Goal: Information Seeking & Learning: Learn about a topic

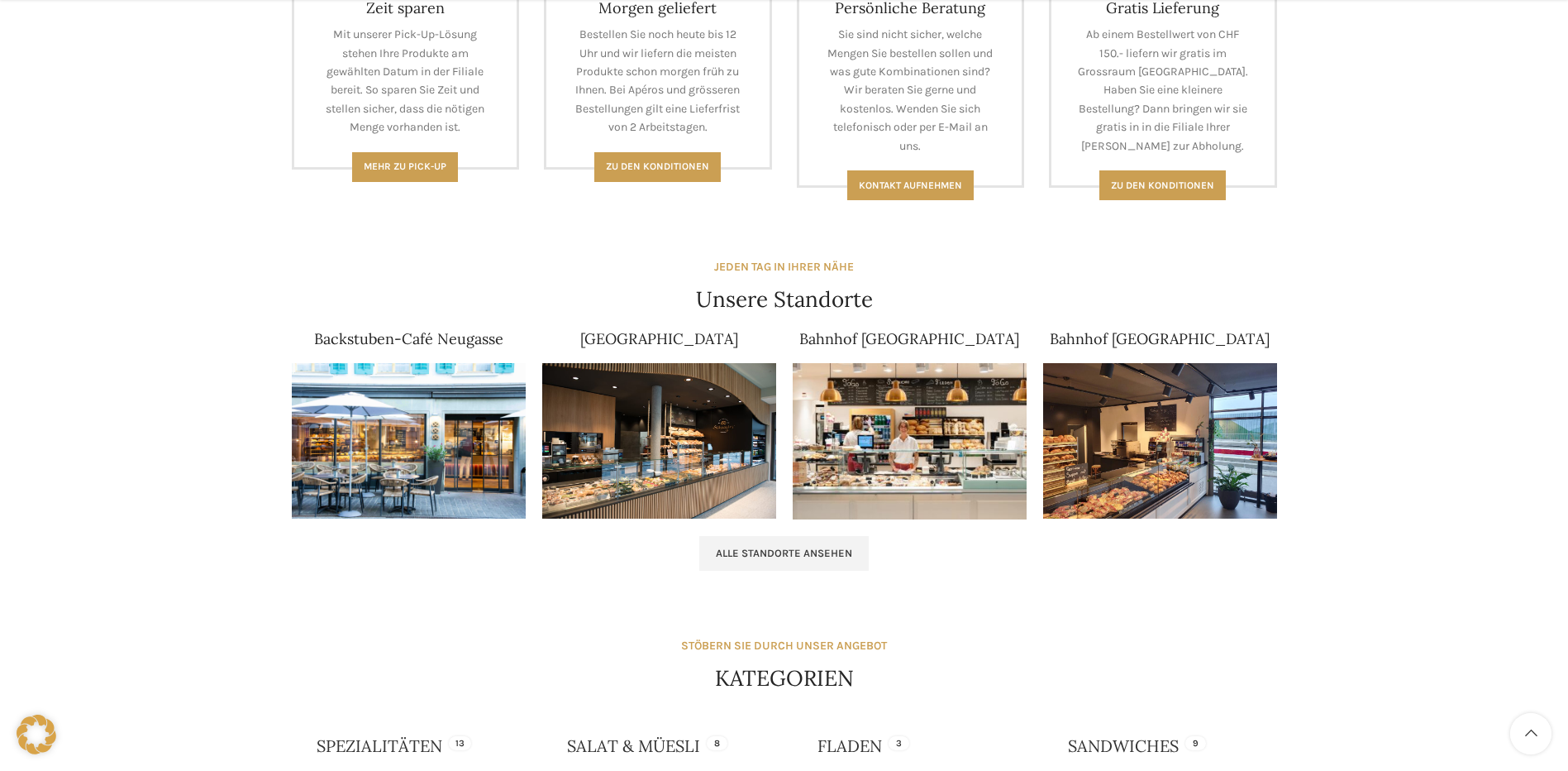
scroll to position [827, 0]
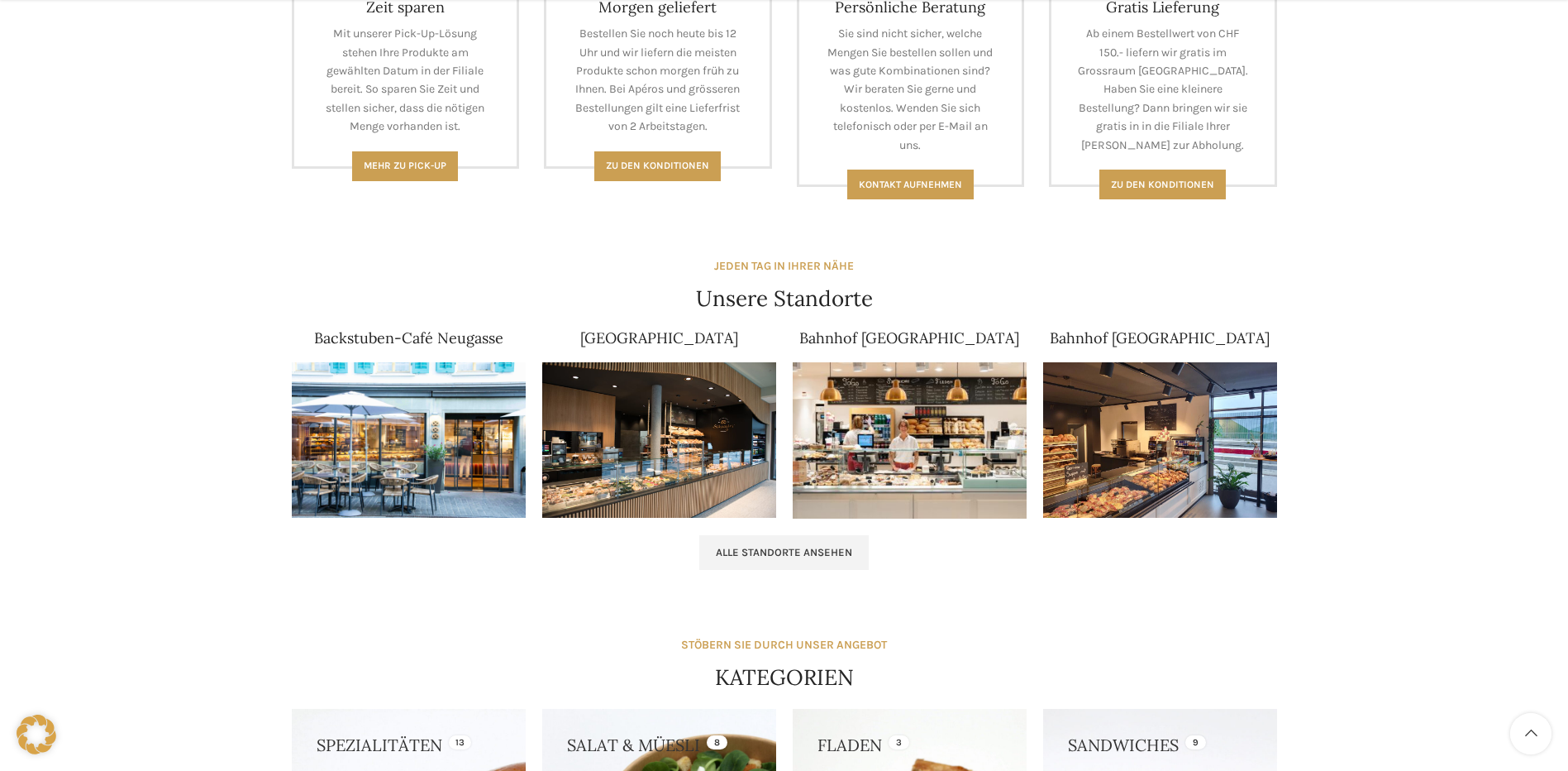
click at [344, 425] on img at bounding box center [409, 440] width 234 height 156
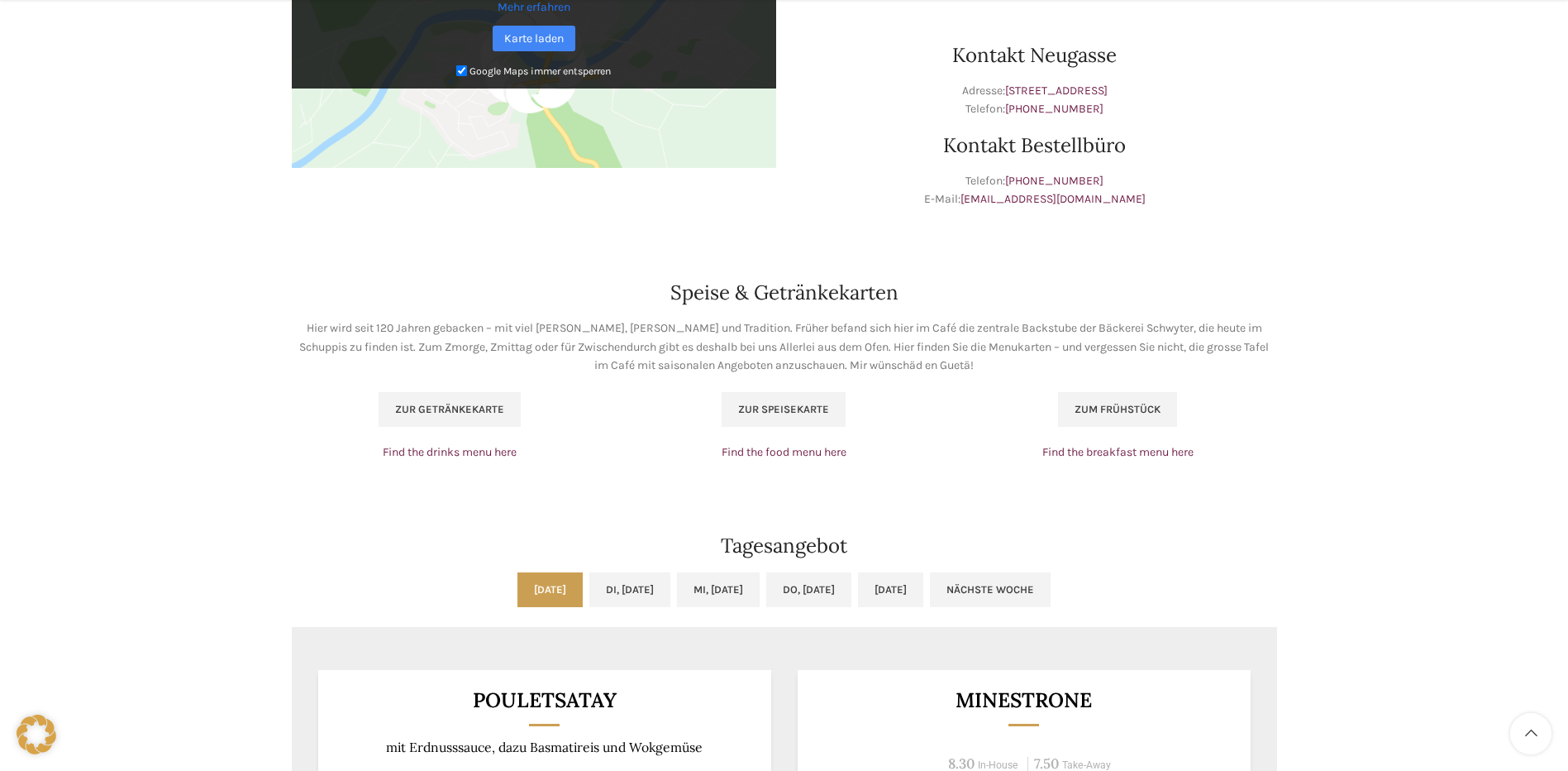
scroll to position [993, 0]
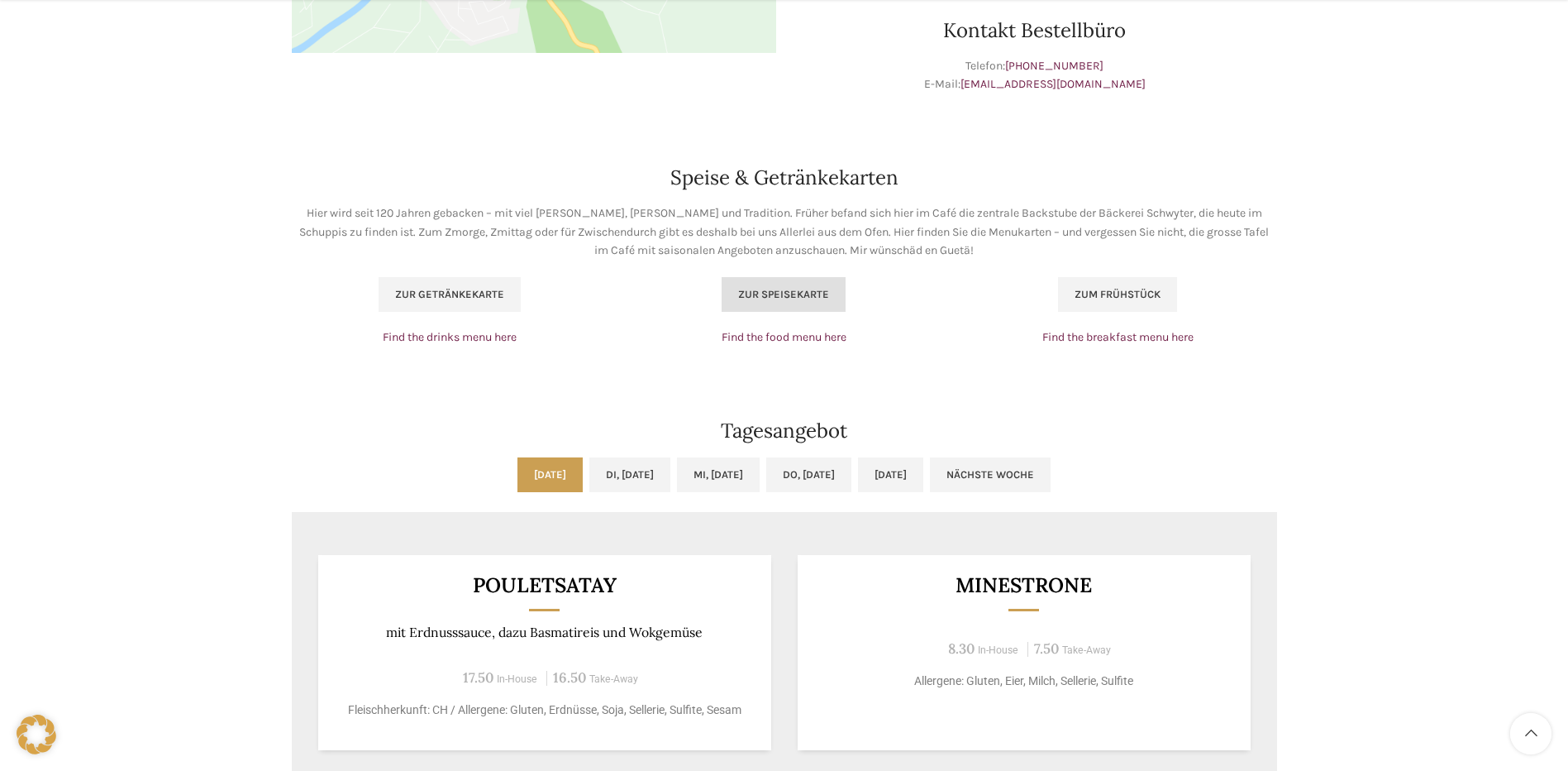
click at [786, 288] on span "Zur Speisekarte" at bounding box center [784, 294] width 91 height 13
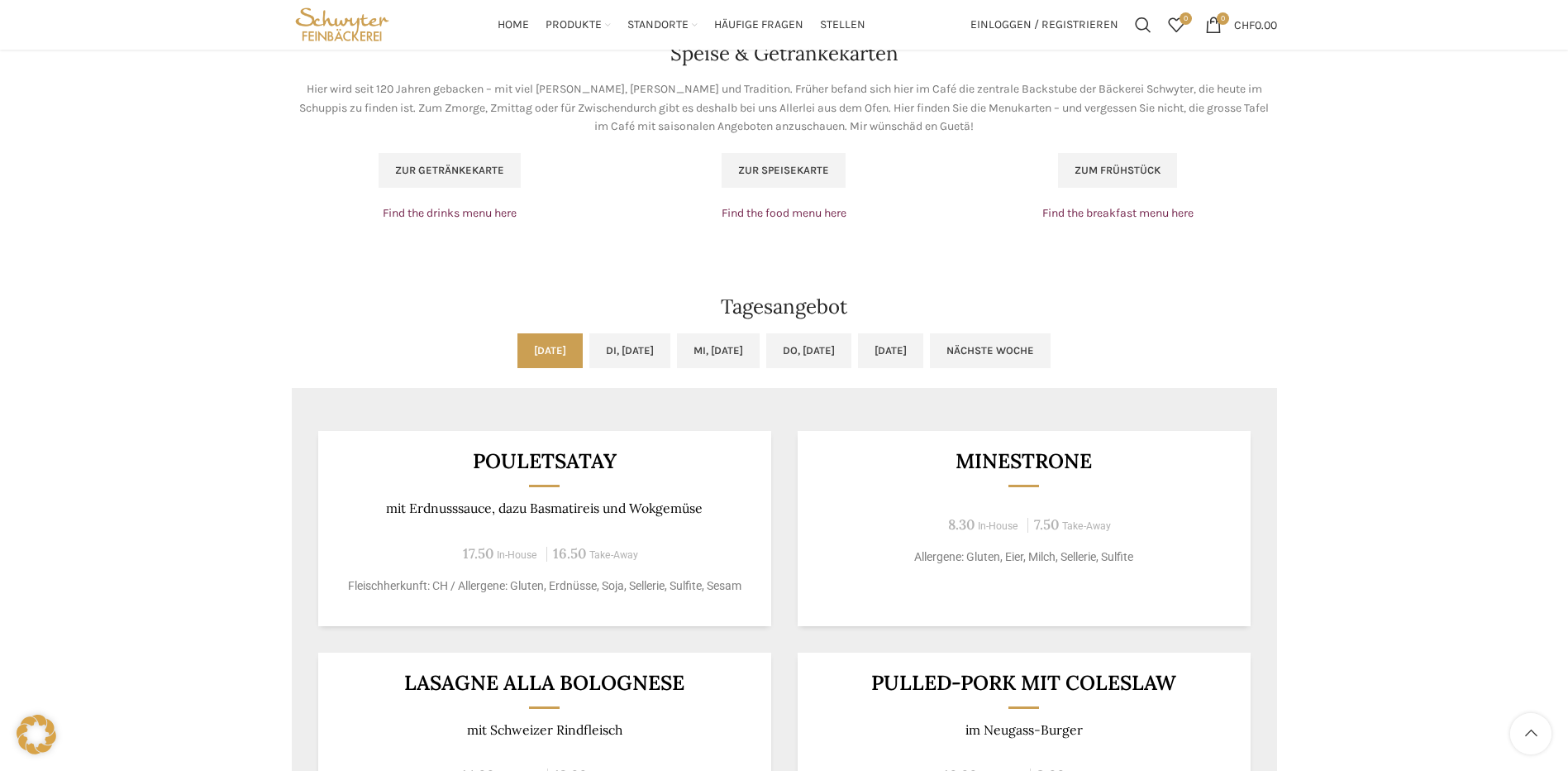
scroll to position [1075, 0]
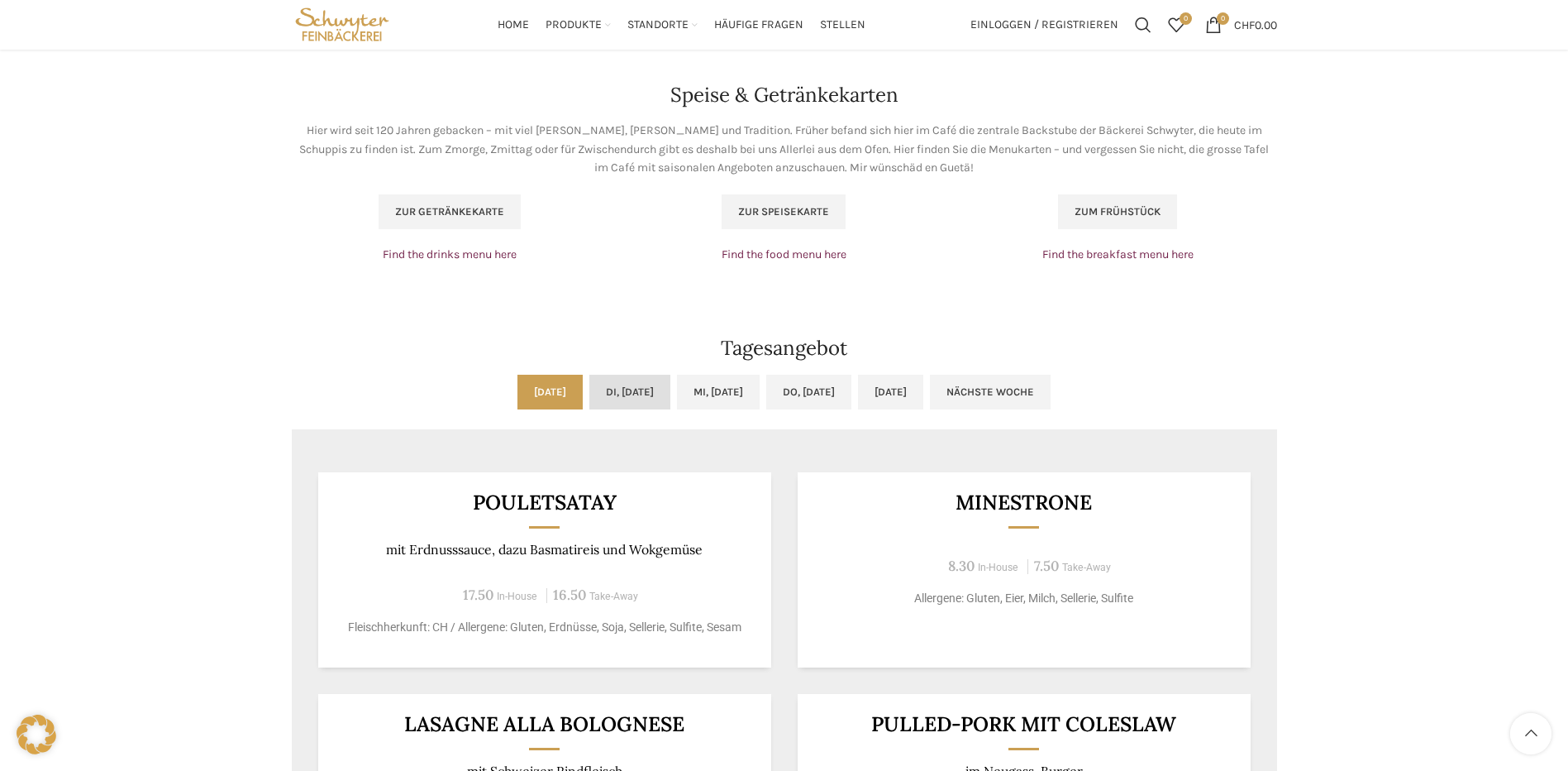
click at [627, 390] on link "Di, [DATE]" at bounding box center [630, 391] width 81 height 35
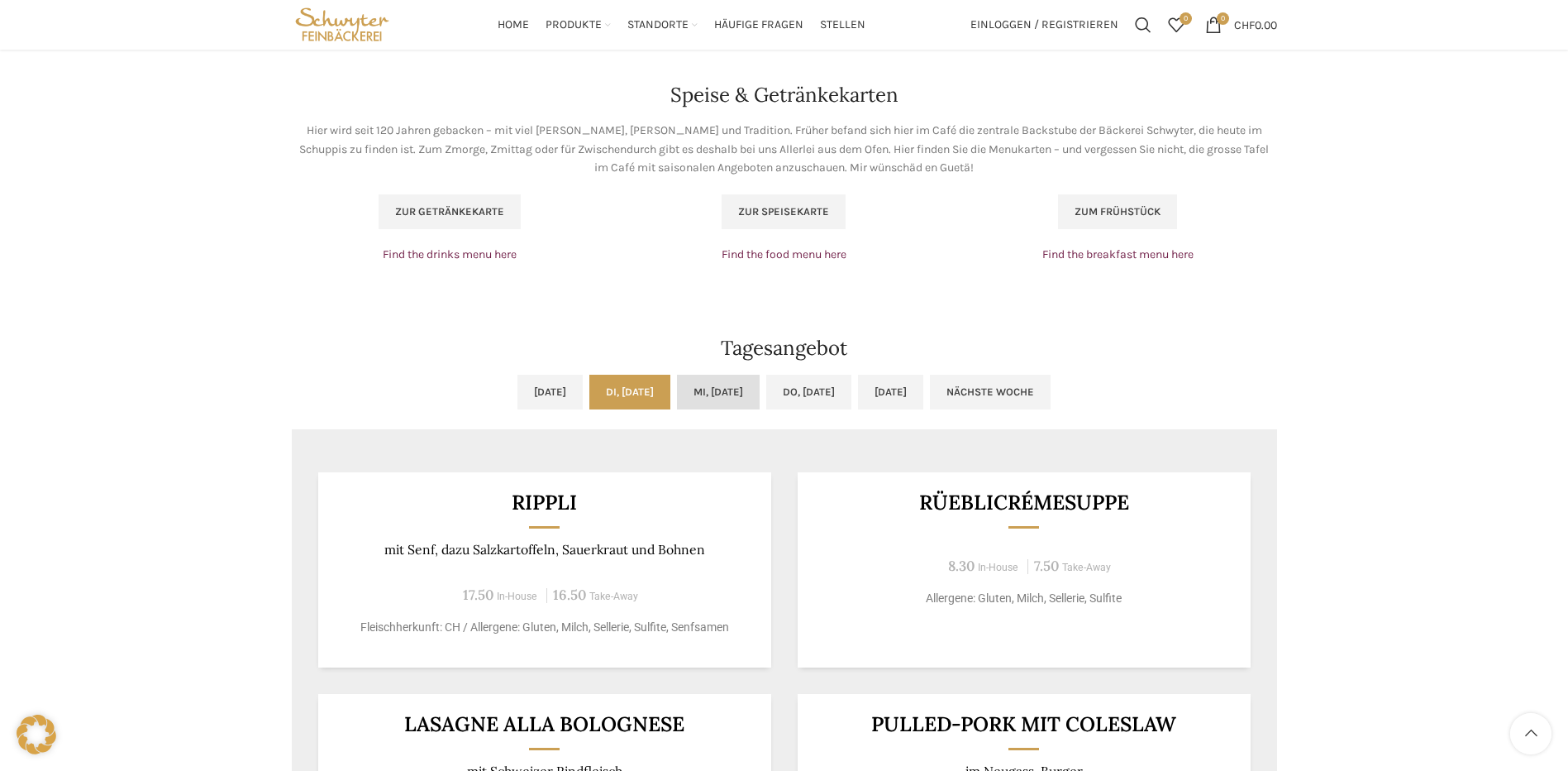
click at [737, 385] on link "Mi, [DATE]" at bounding box center [718, 391] width 83 height 35
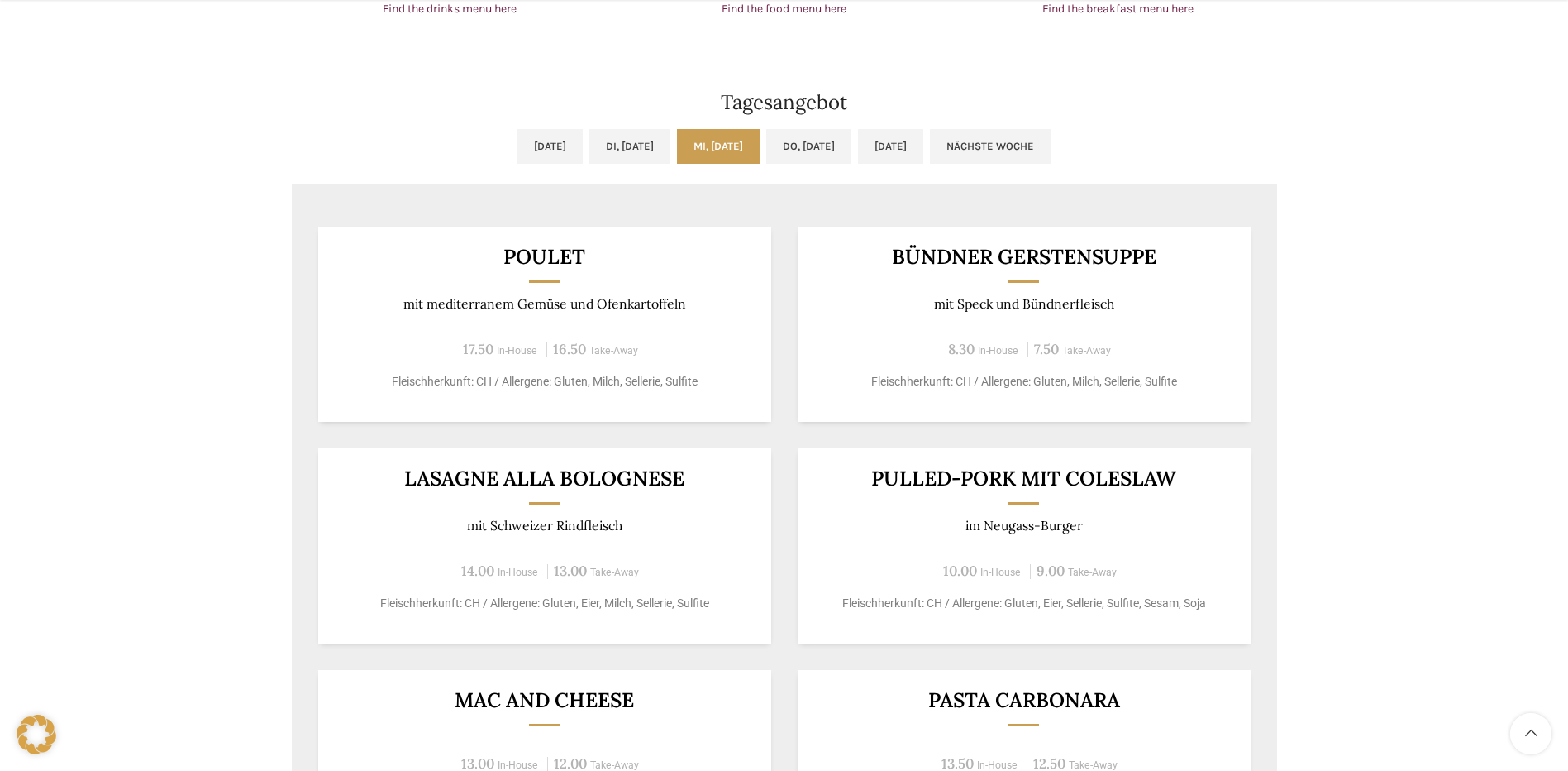
scroll to position [1323, 0]
click at [832, 136] on link "Do, [DATE]" at bounding box center [808, 144] width 85 height 35
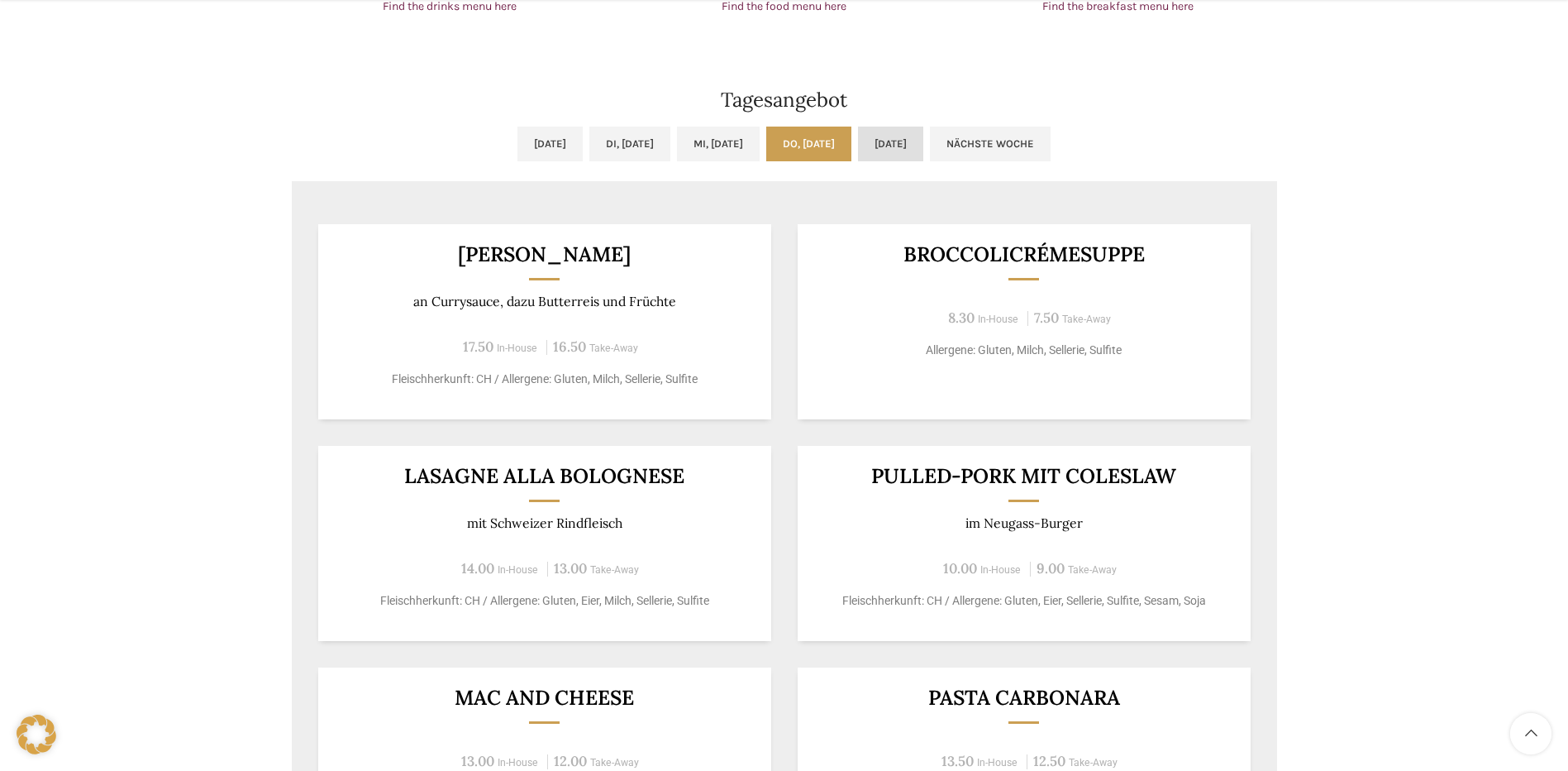
click at [923, 137] on link "[DATE]" at bounding box center [890, 144] width 65 height 35
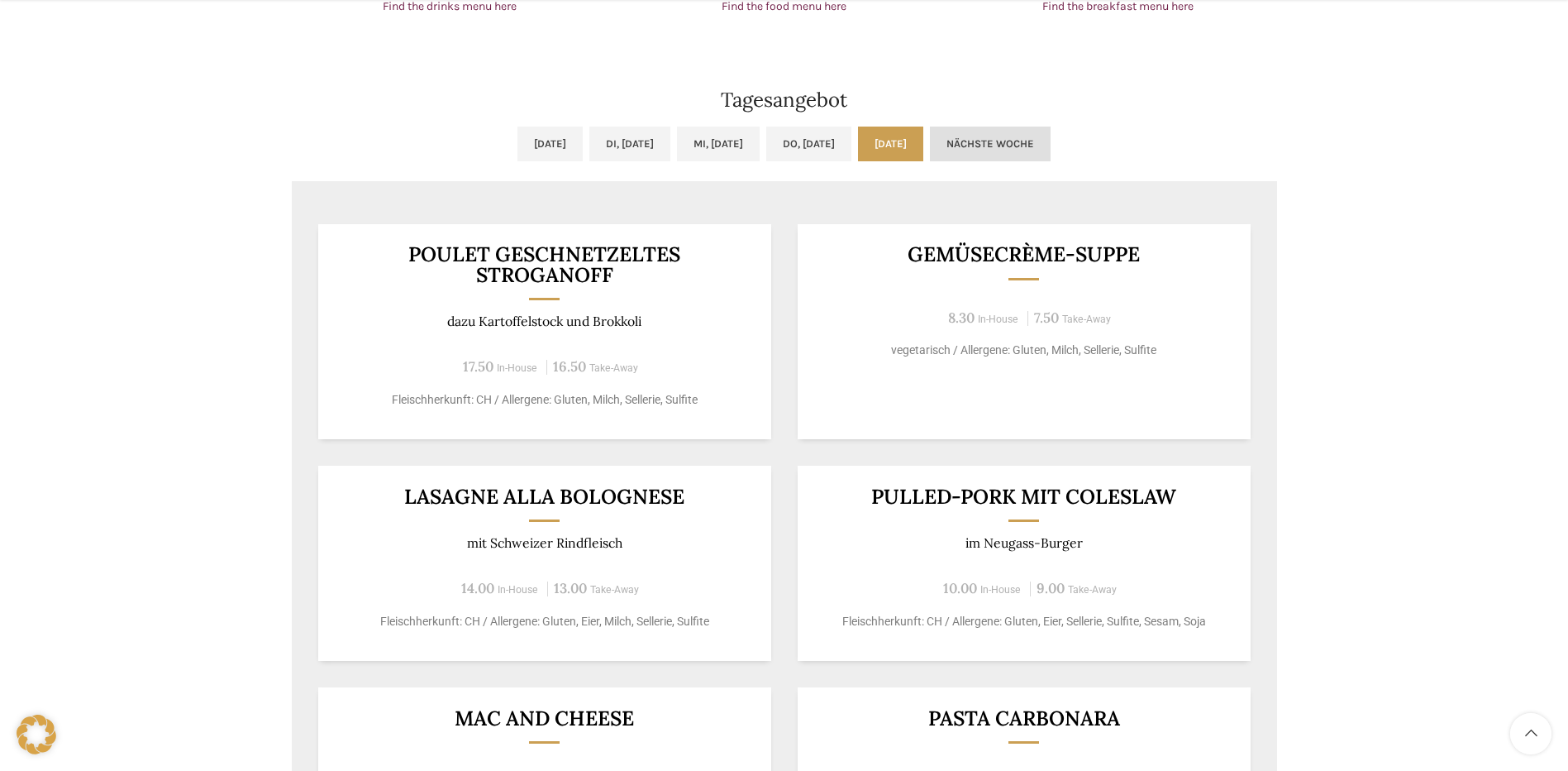
click at [1050, 137] on link "Nächste Woche" at bounding box center [989, 144] width 121 height 35
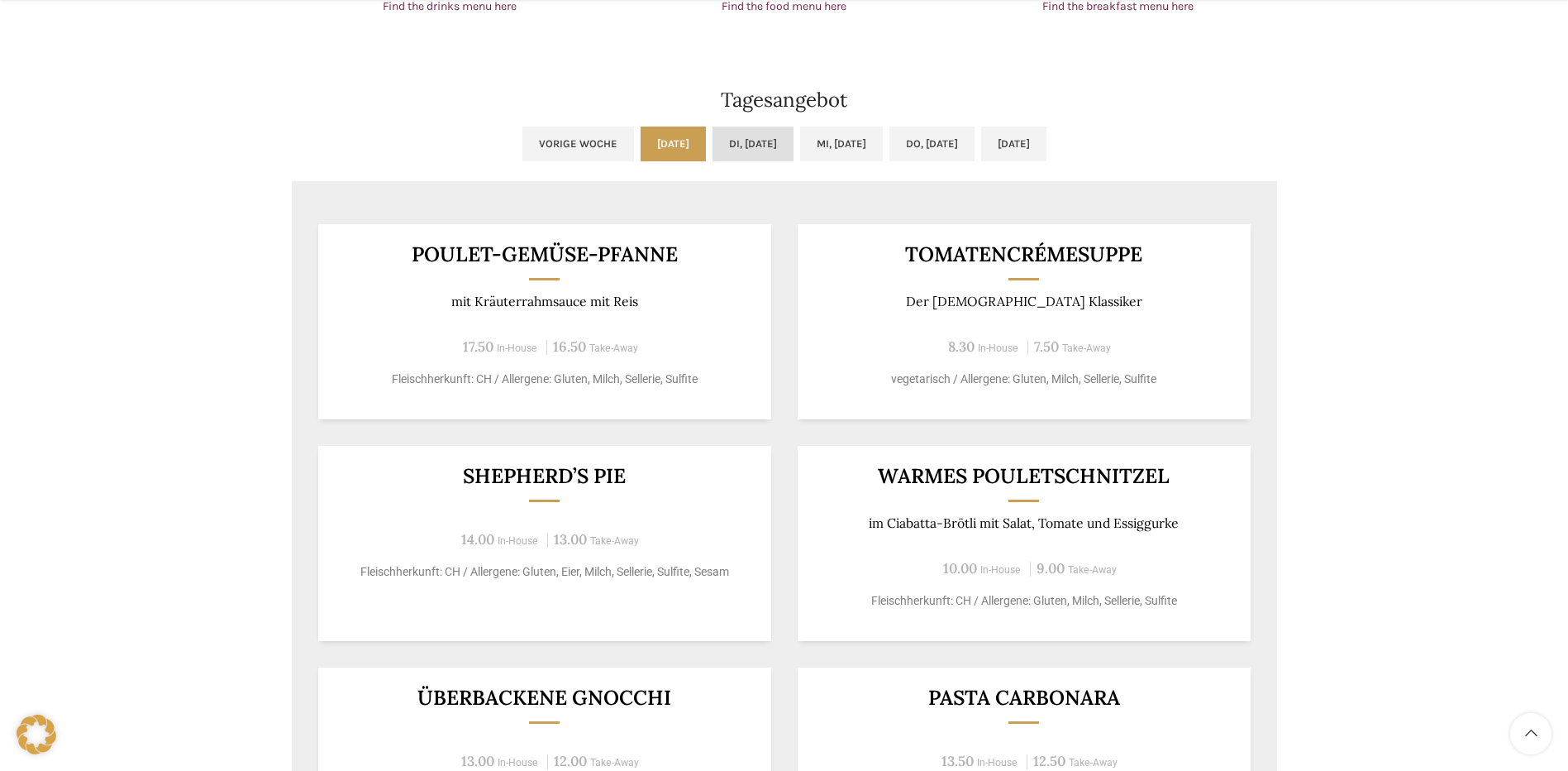
click at [729, 136] on link "Di, [DATE]" at bounding box center [753, 144] width 81 height 35
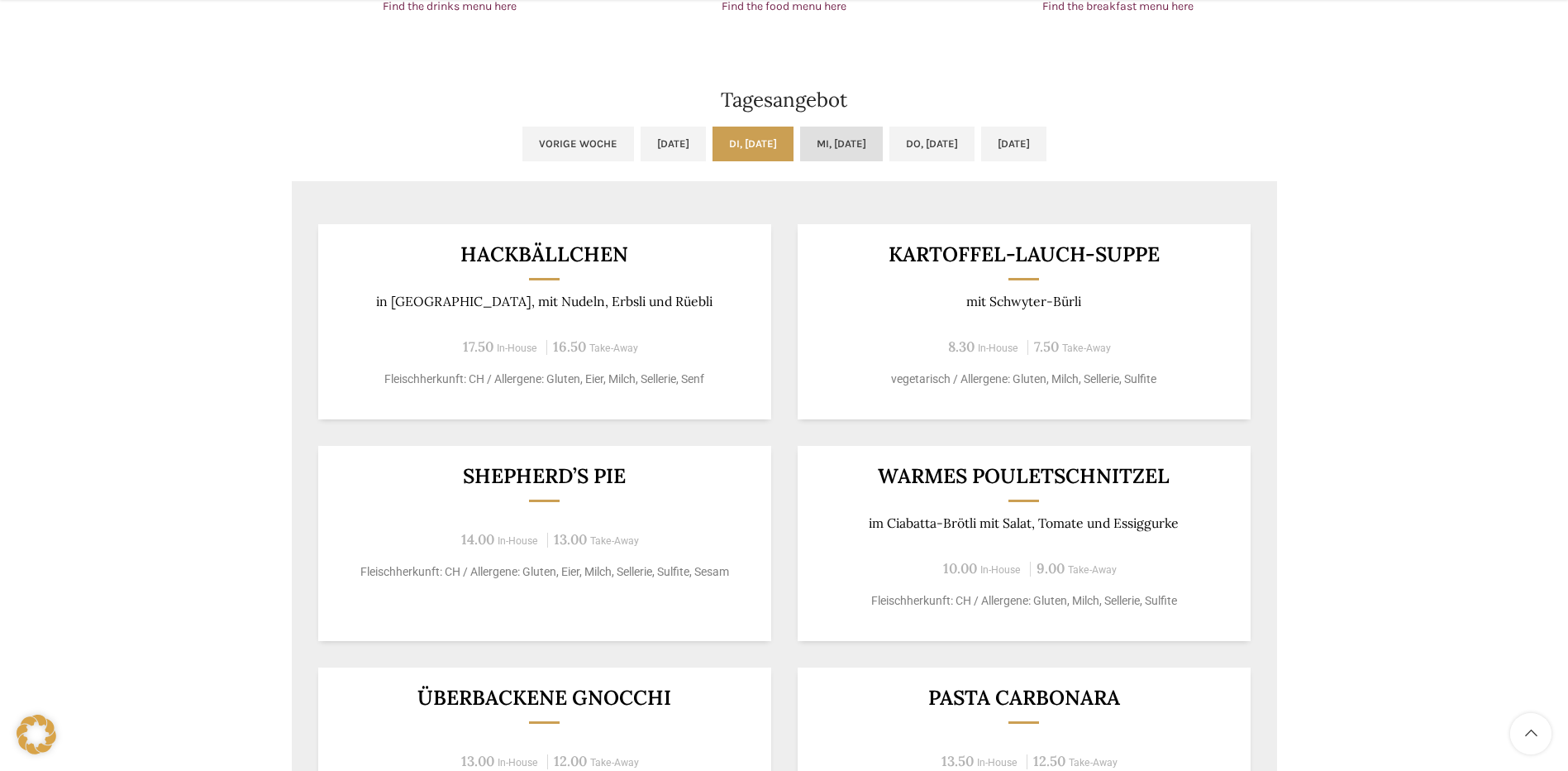
click at [872, 128] on link "Mi, [DATE]" at bounding box center [841, 144] width 83 height 35
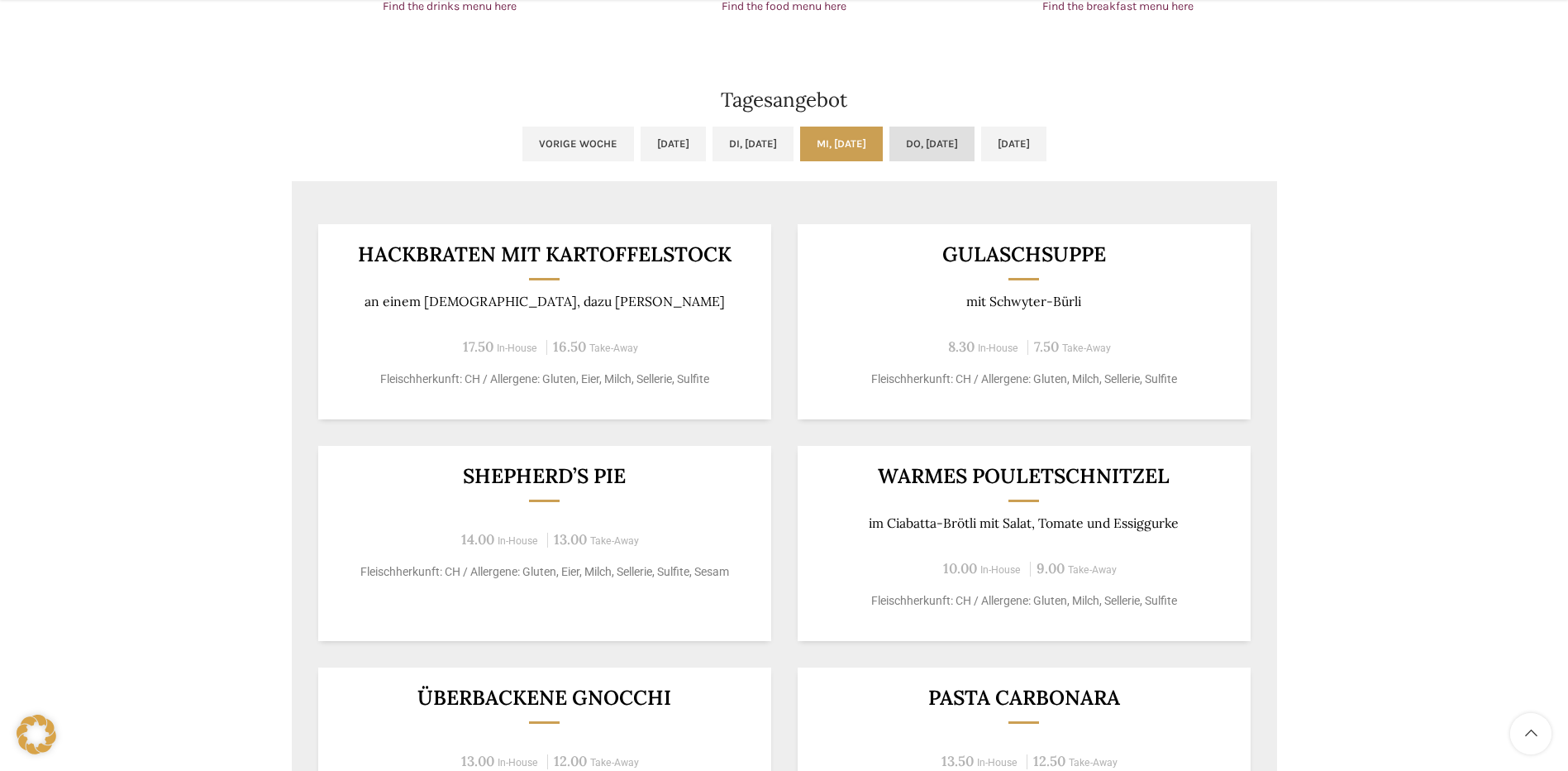
click at [951, 146] on link "Do, [DATE]" at bounding box center [931, 144] width 85 height 35
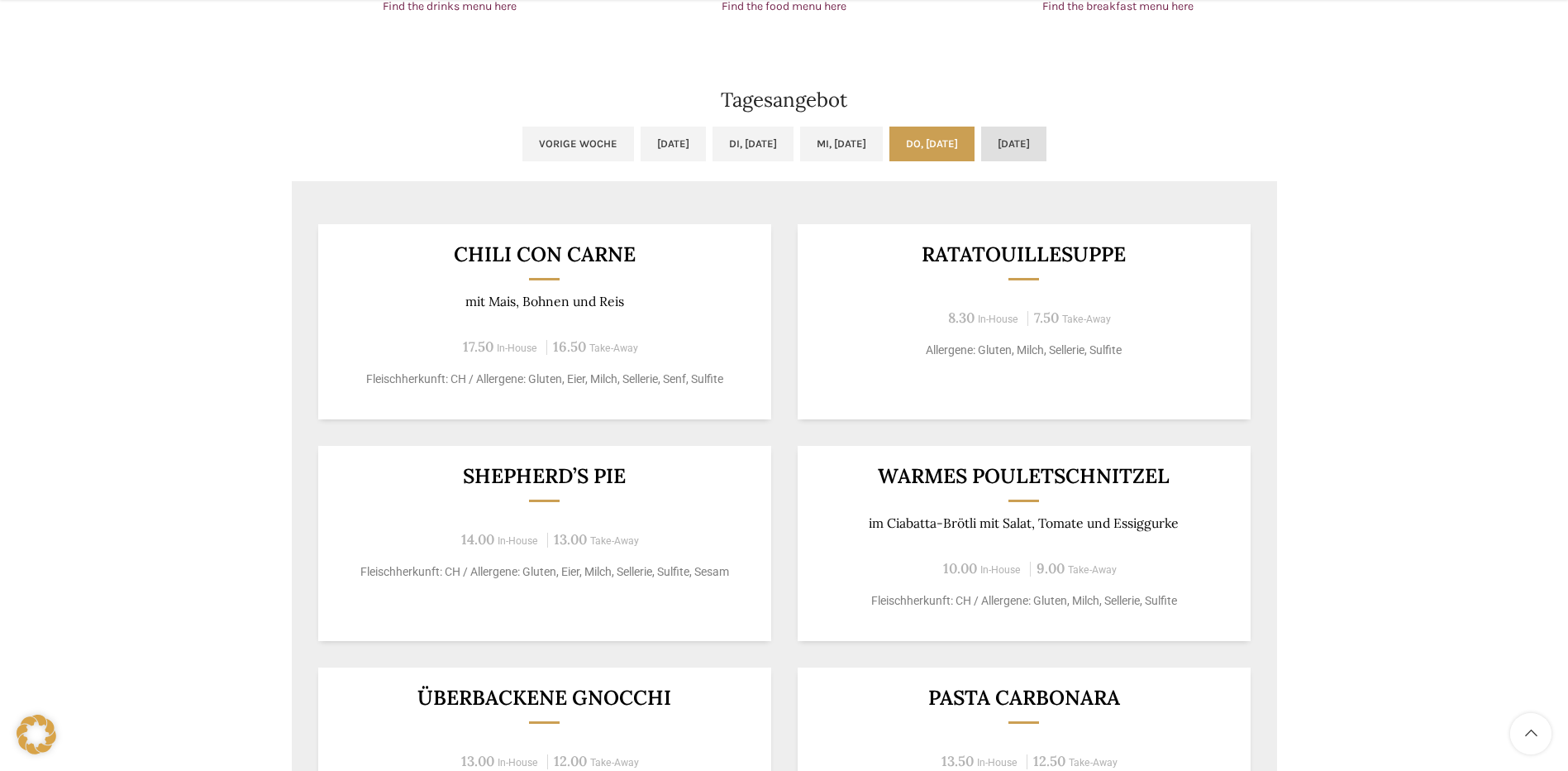
click at [1047, 136] on link "[DATE]" at bounding box center [1013, 144] width 65 height 35
